Goal: Navigation & Orientation: Find specific page/section

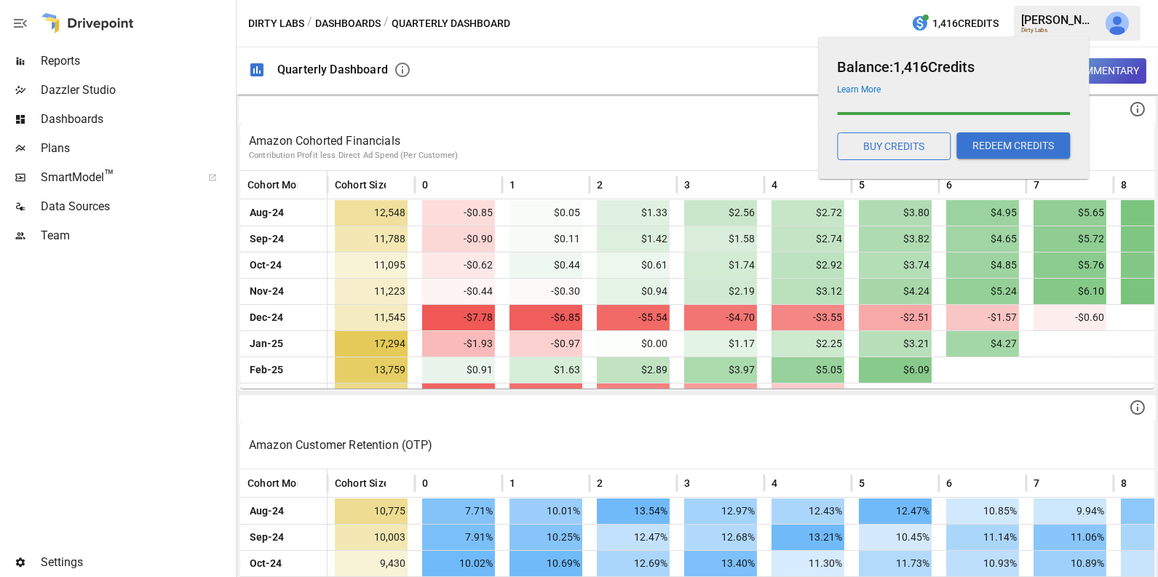
scroll to position [151, 303]
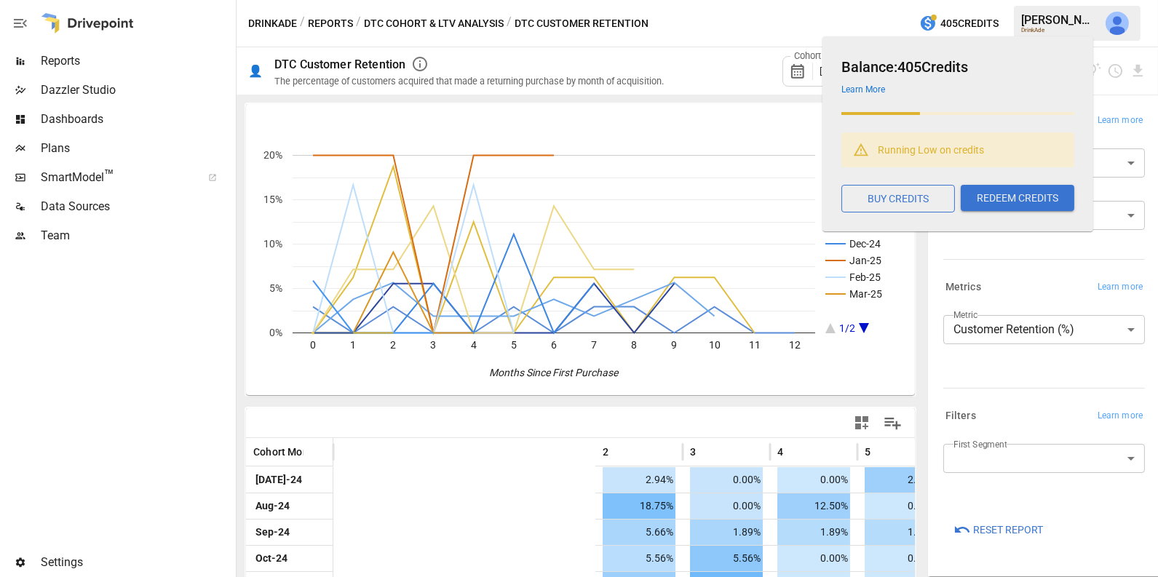
scroll to position [0, 493]
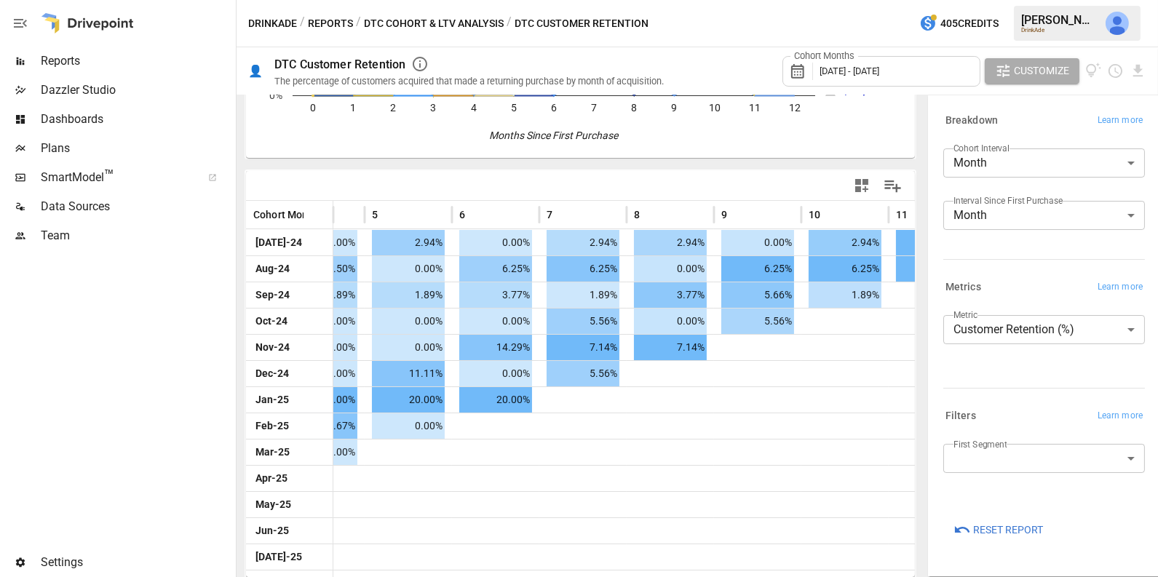
click at [1115, 28] on img "Julie Wilton" at bounding box center [1116, 23] width 23 height 23
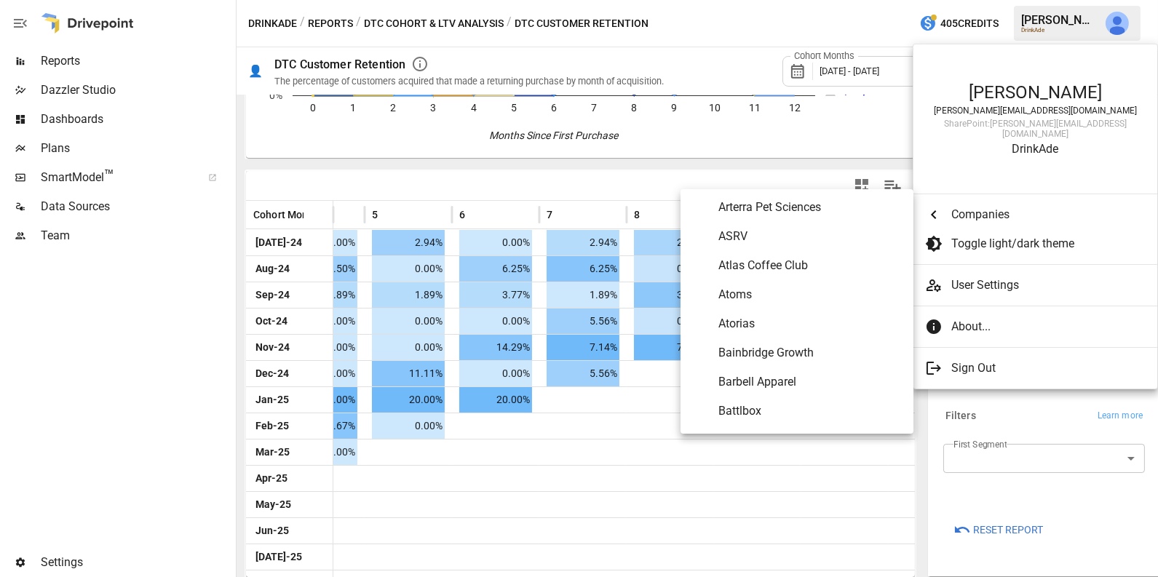
scroll to position [357, 0]
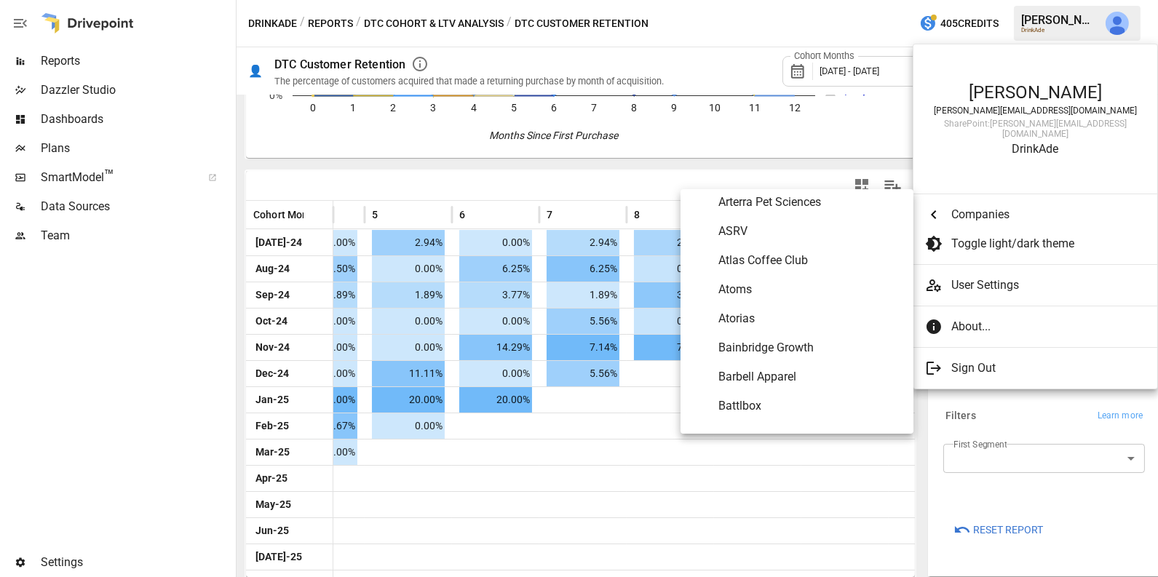
click at [789, 311] on span "Atorias" at bounding box center [809, 318] width 183 height 17
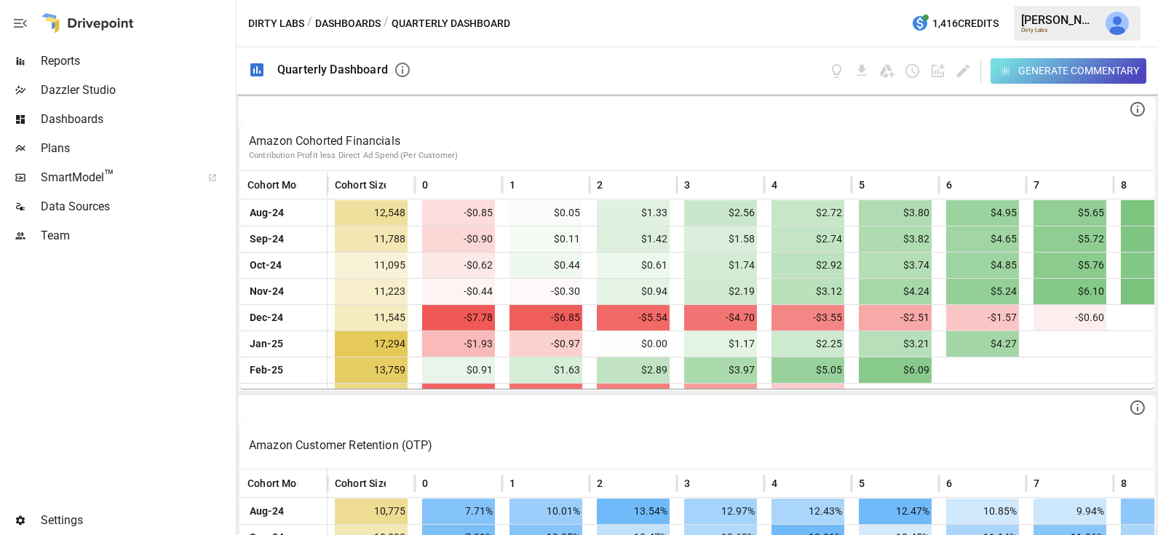
scroll to position [151, 303]
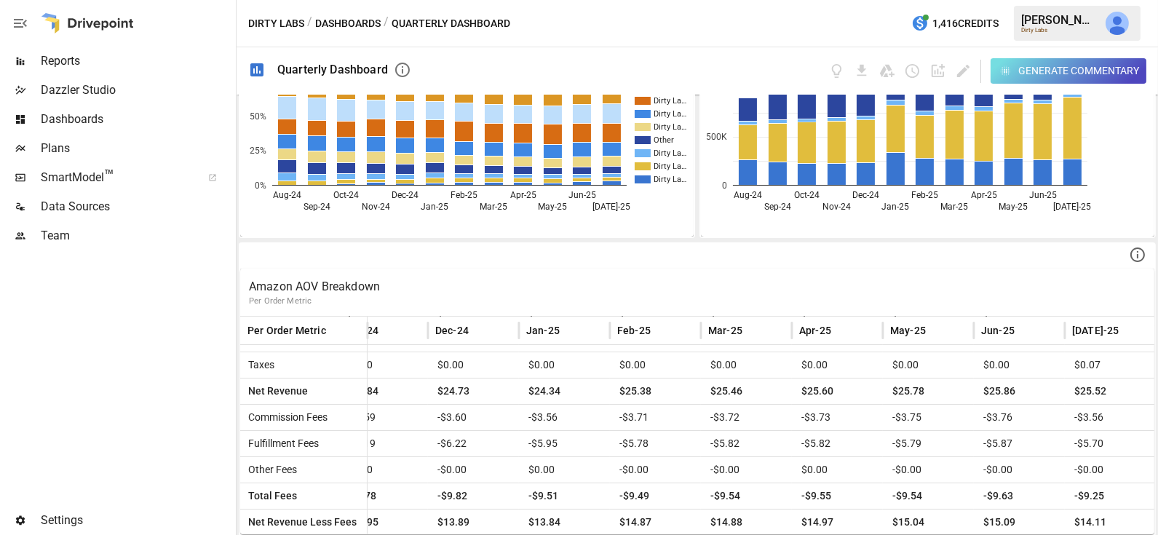
click at [98, 215] on div "Data Sources" at bounding box center [116, 206] width 233 height 29
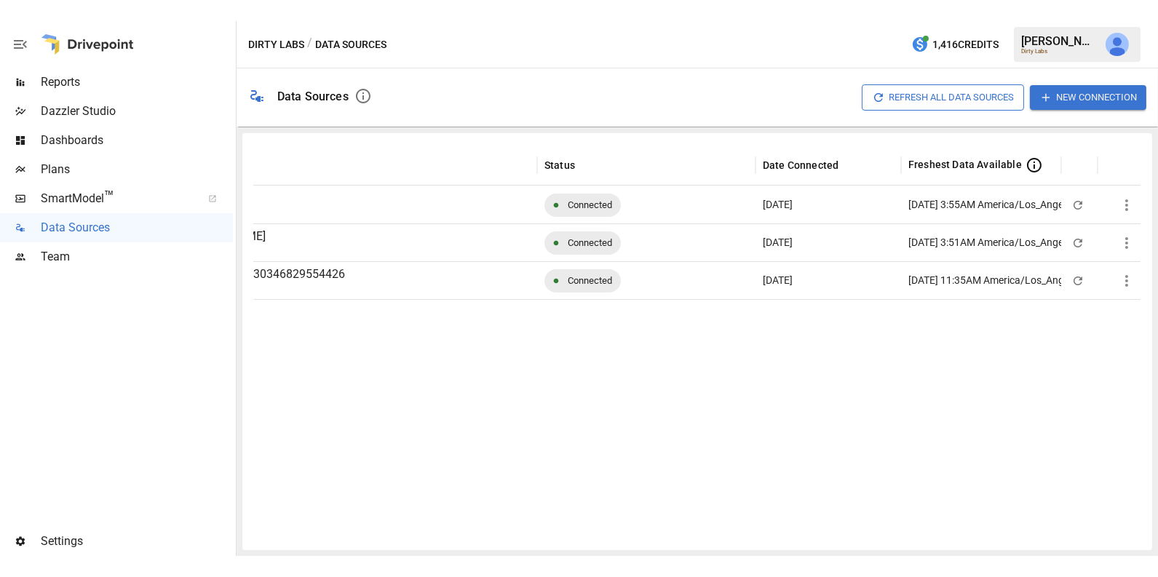
scroll to position [0, 168]
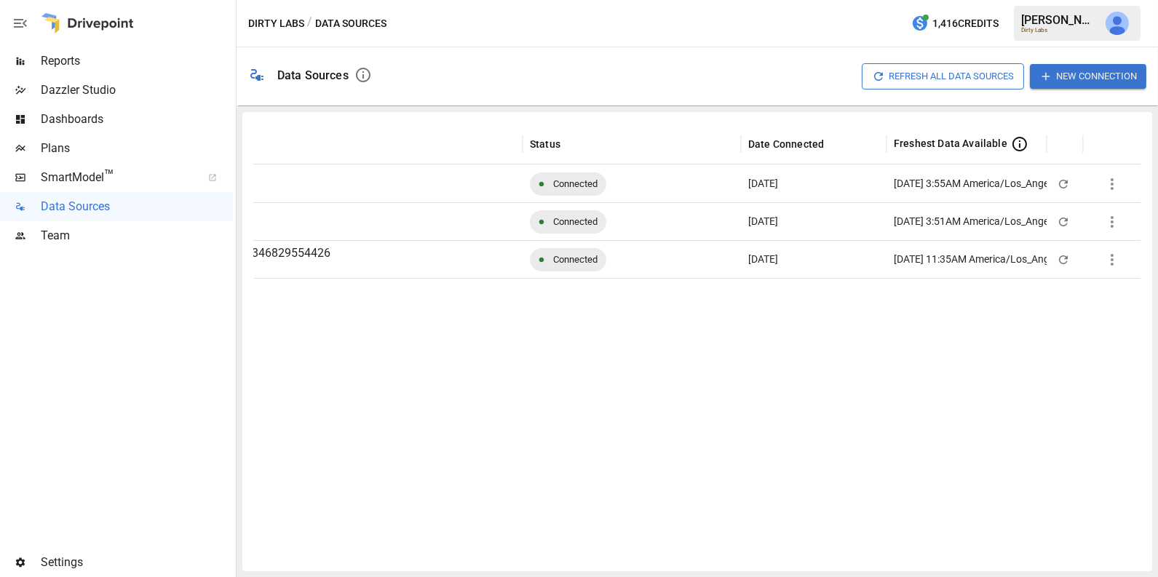
click at [127, 130] on div "Dashboards" at bounding box center [116, 119] width 233 height 29
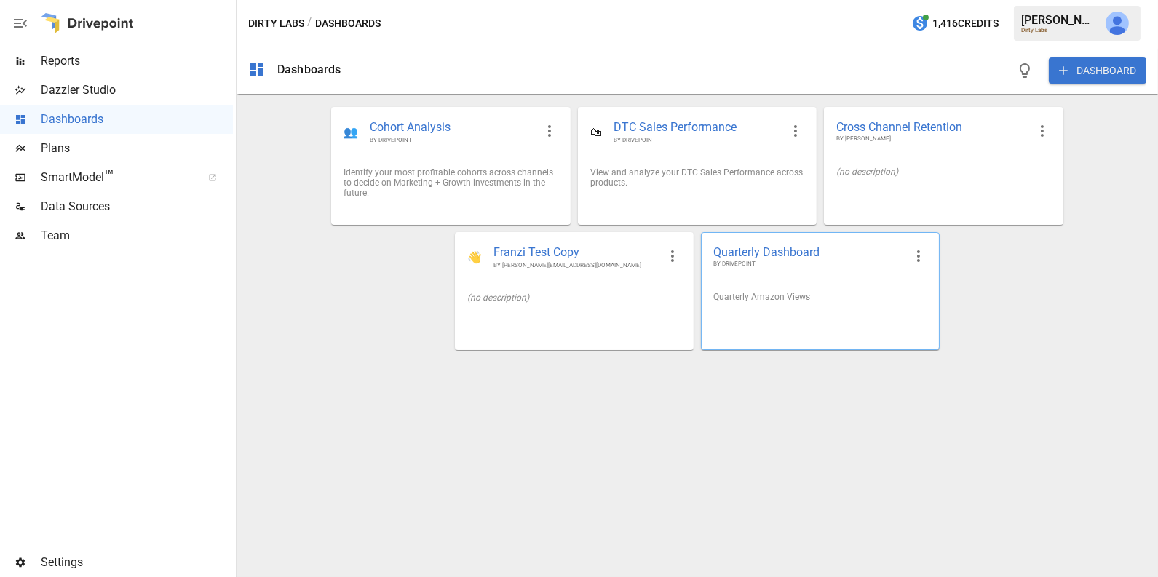
click at [763, 286] on div "Quarterly Amazon Views" at bounding box center [820, 296] width 237 height 33
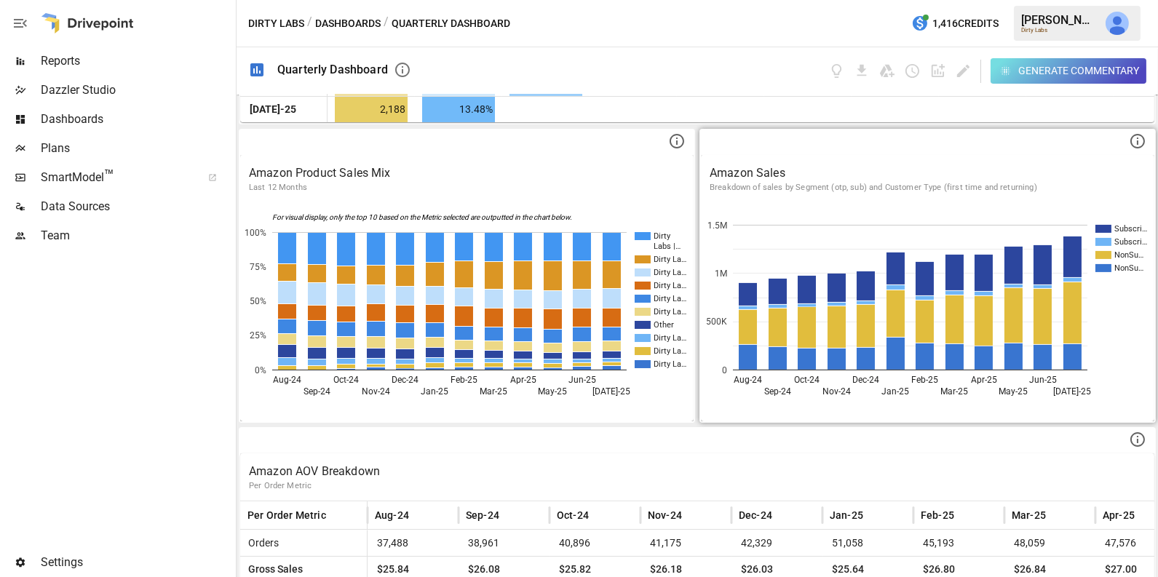
scroll to position [862, 0]
click at [1007, 192] on div "Amazon Sales Breakdown of sales by Segment (otp, sub) and Customer Type (first …" at bounding box center [927, 180] width 453 height 48
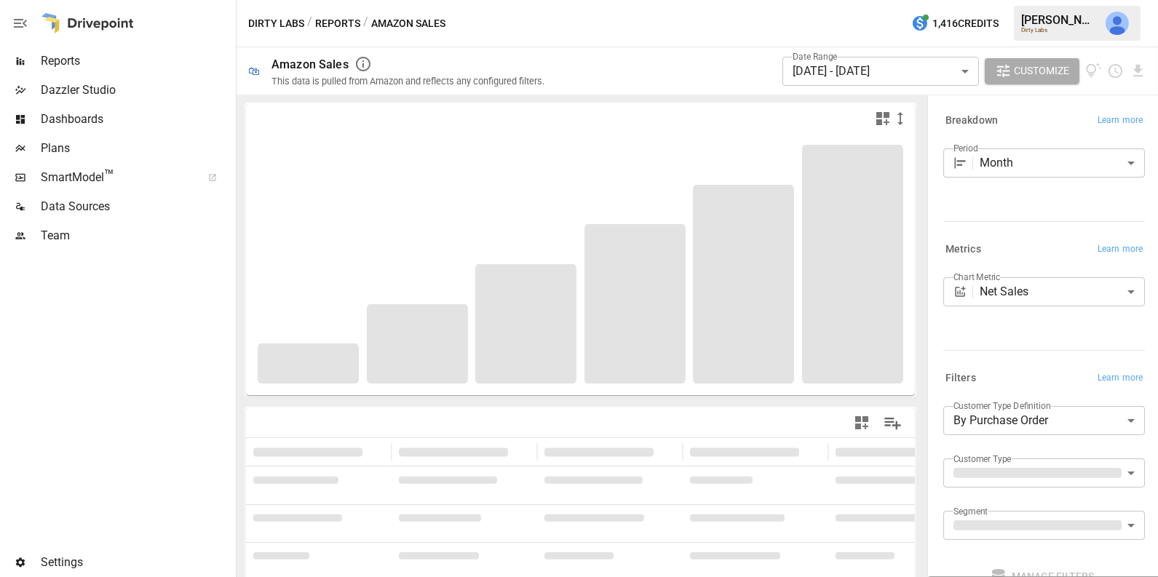
click at [108, 108] on div "Dashboards" at bounding box center [116, 119] width 233 height 29
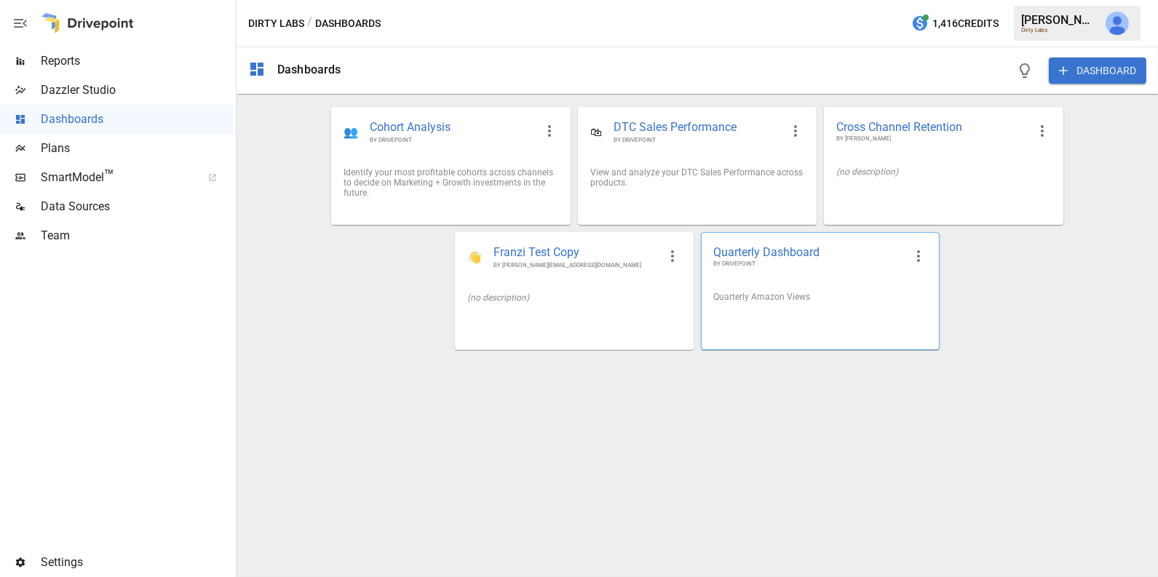
click at [809, 292] on div "Quarterly Amazon Views" at bounding box center [820, 297] width 214 height 10
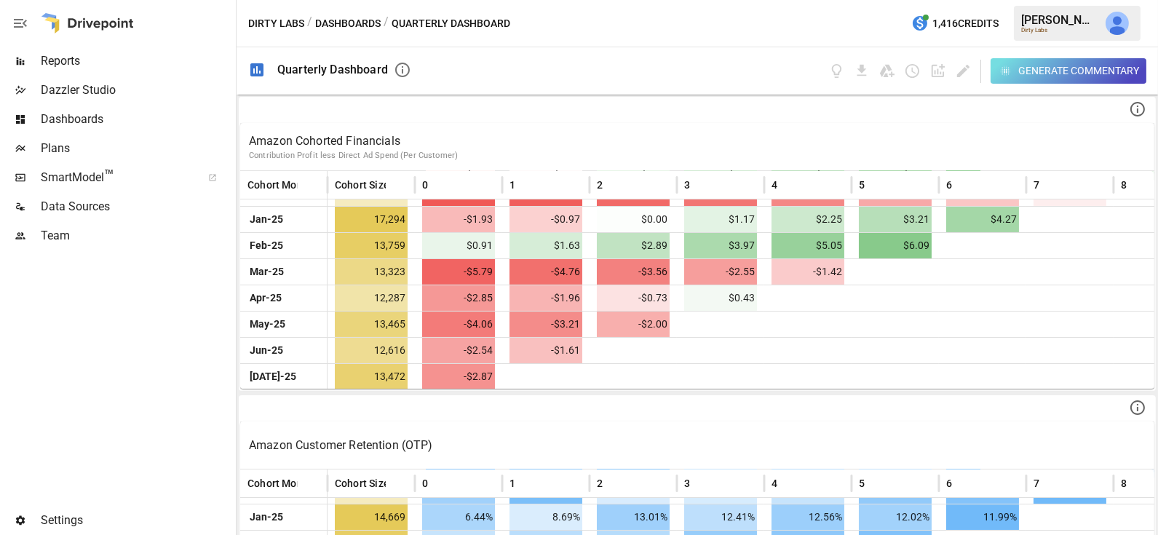
click at [84, 239] on span "Team" at bounding box center [137, 235] width 192 height 17
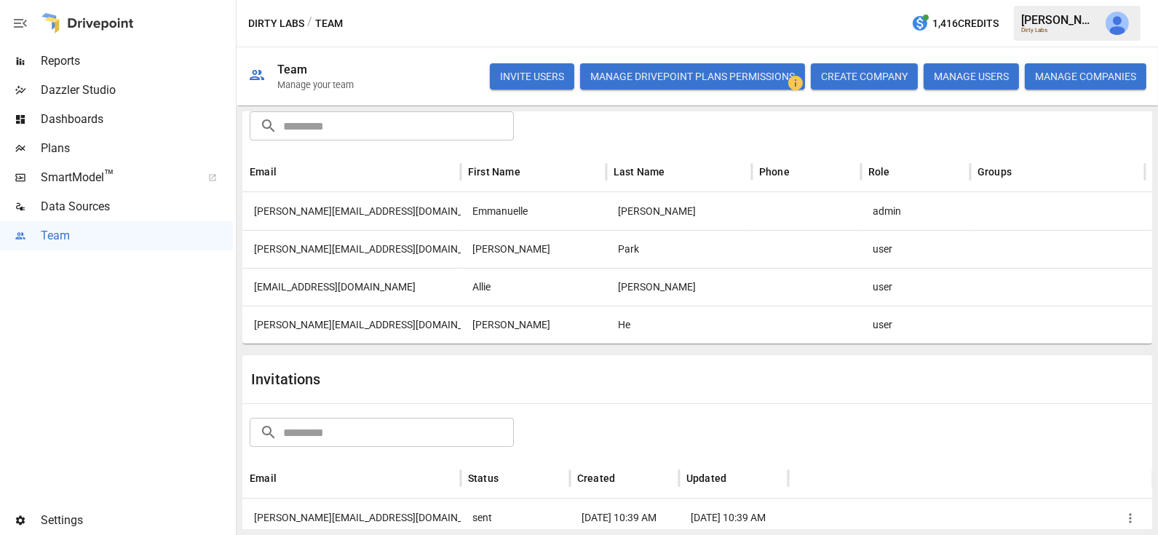
scroll to position [85, 0]
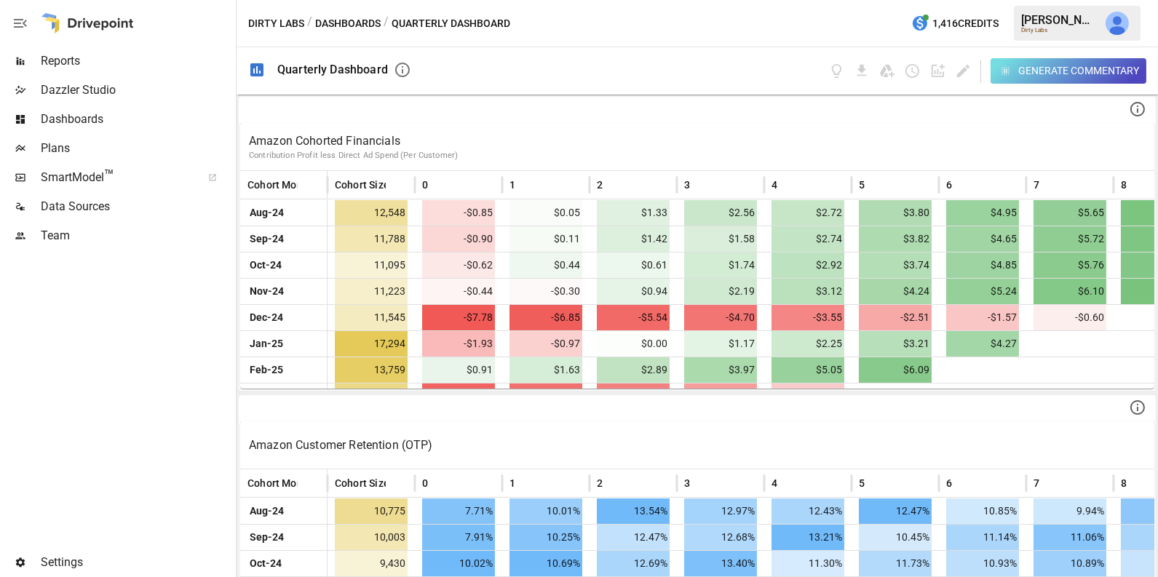
scroll to position [125, 0]
